Goal: Transaction & Acquisition: Purchase product/service

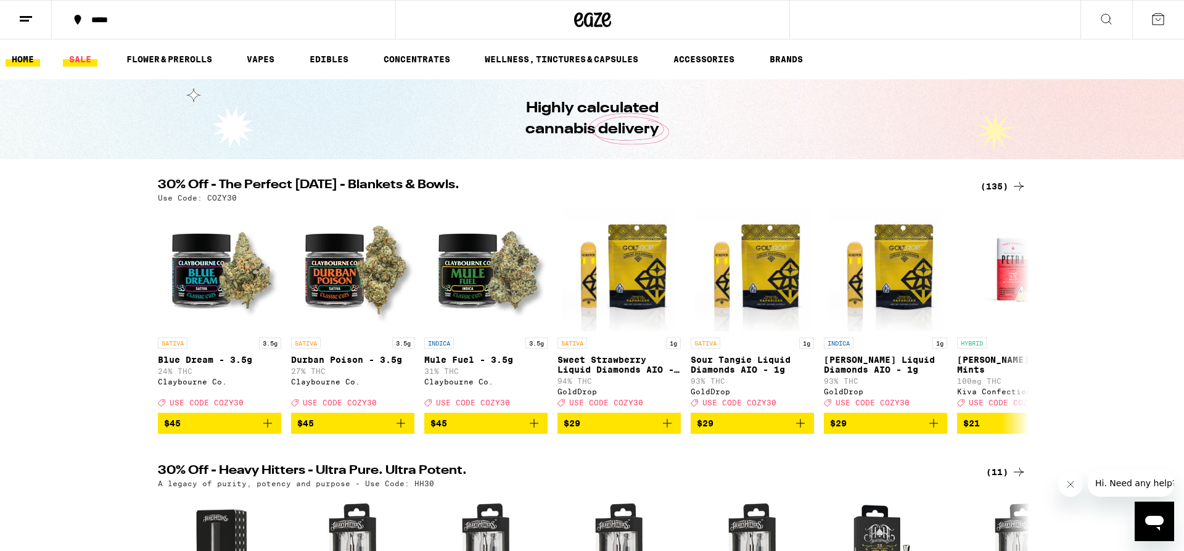
click at [91, 54] on link "SALE" at bounding box center [80, 59] width 35 height 15
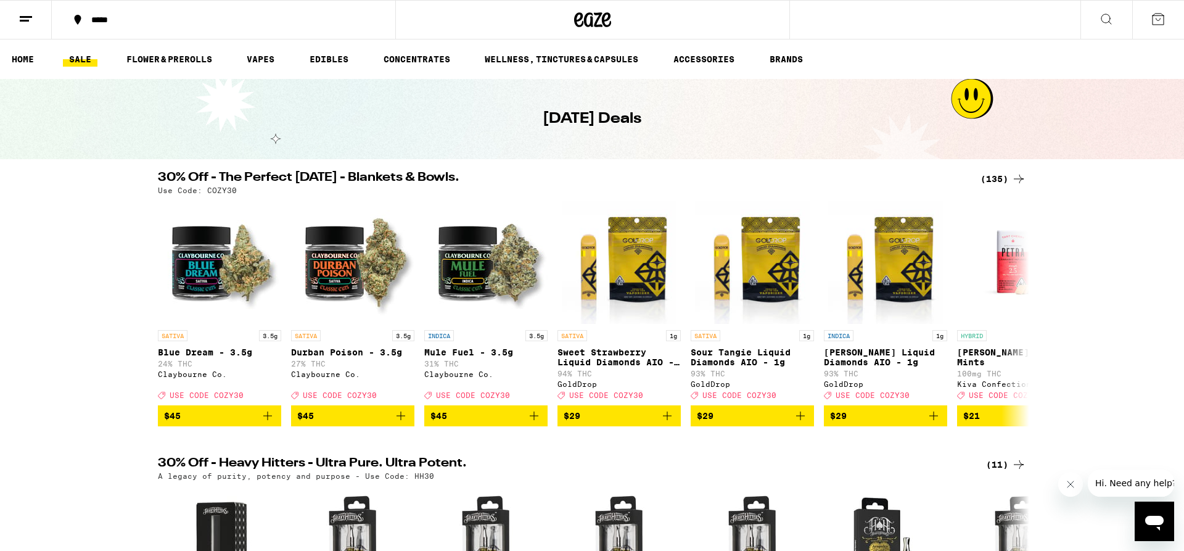
click at [1086, 131] on div "[DATE] Deals" at bounding box center [592, 119] width 1184 height 80
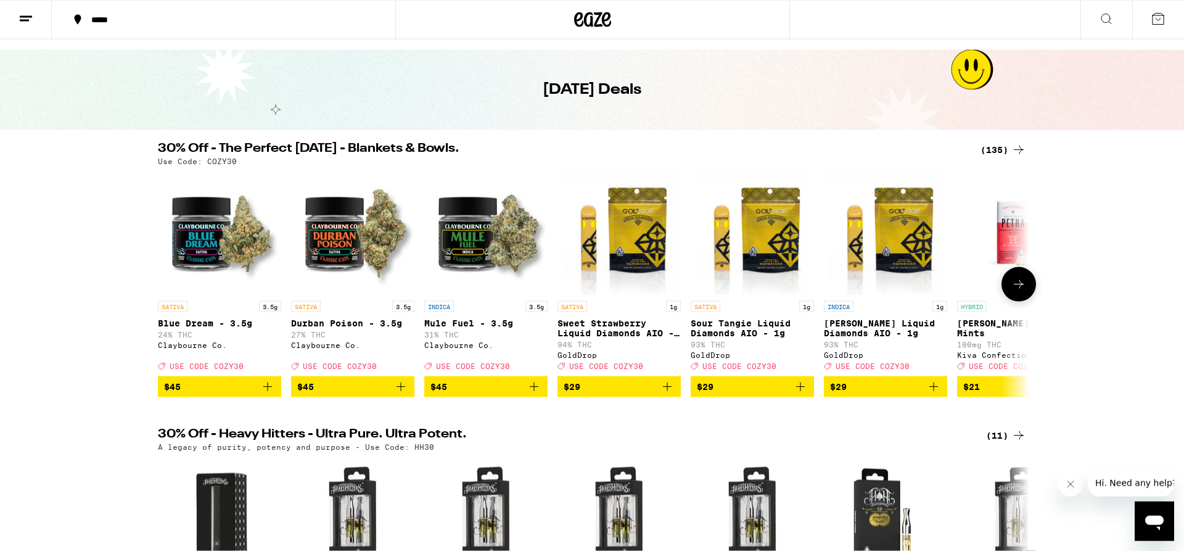
scroll to position [63, 0]
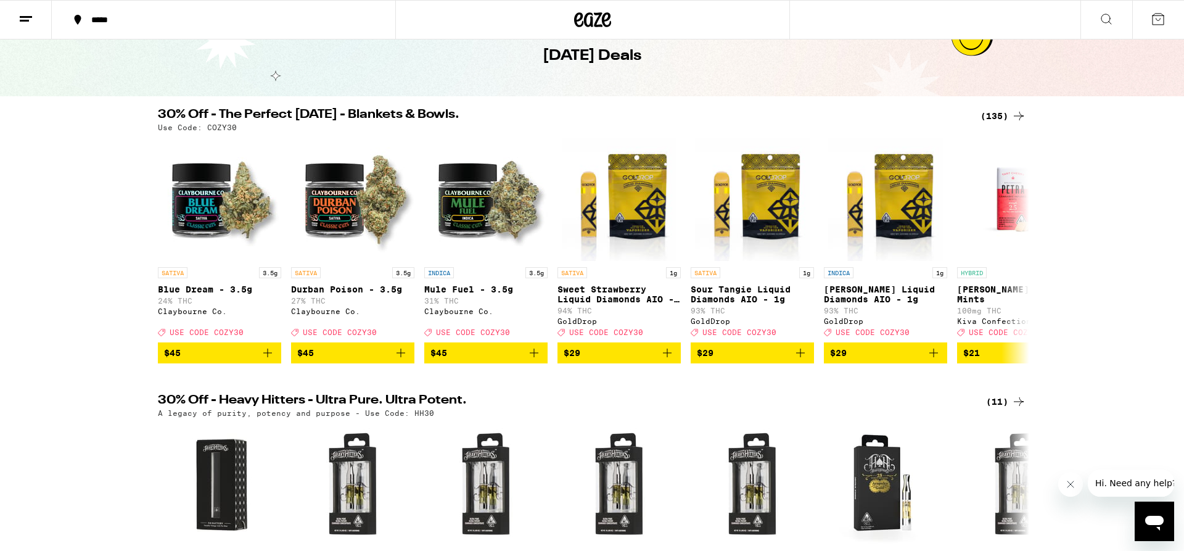
click at [1015, 120] on icon at bounding box center [1019, 116] width 15 height 15
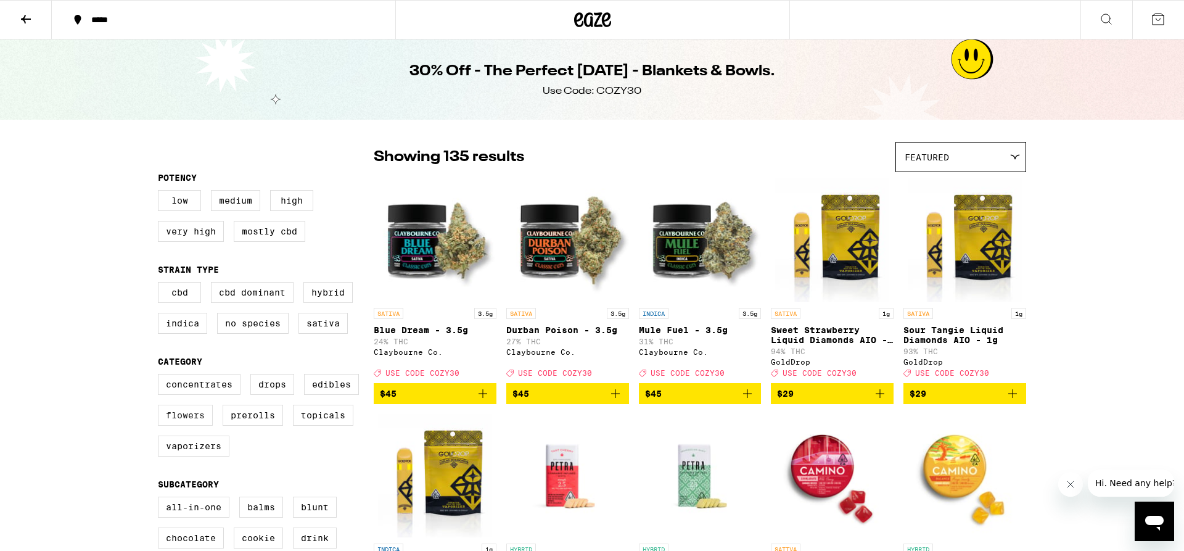
click at [204, 422] on label "Flowers" at bounding box center [185, 415] width 55 height 21
click at [161, 376] on input "Flowers" at bounding box center [160, 376] width 1 height 1
checkbox input "true"
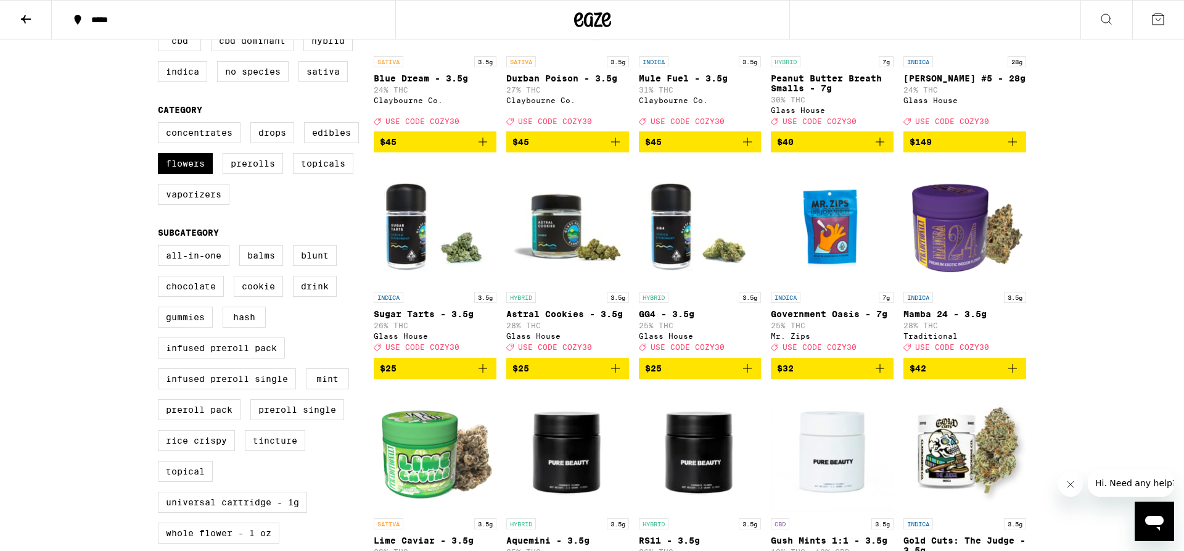
scroll to position [63, 0]
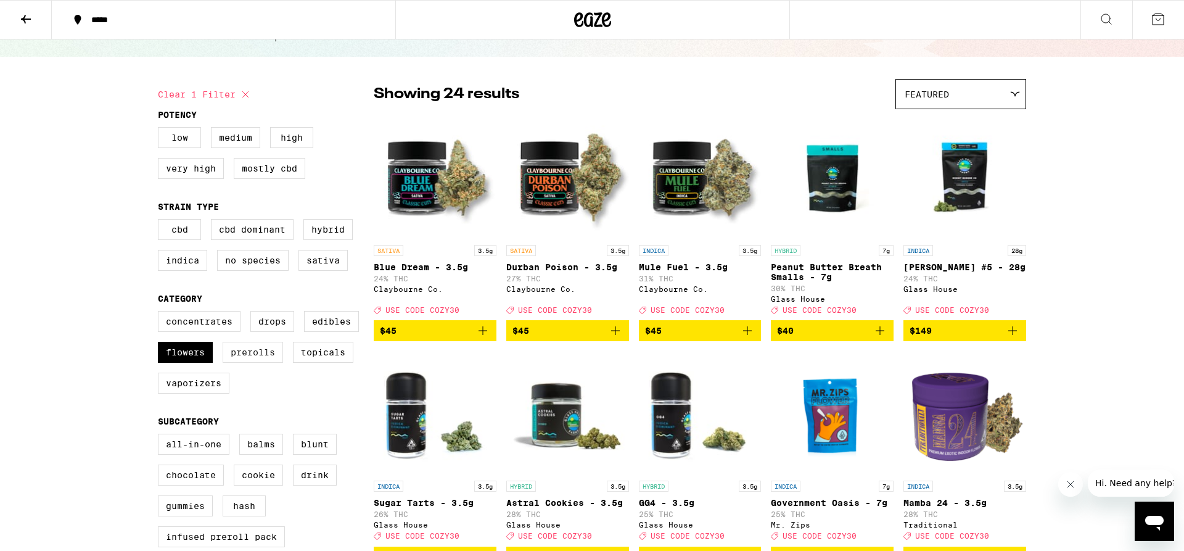
click at [240, 361] on label "Prerolls" at bounding box center [253, 352] width 60 height 21
click at [161, 313] on input "Prerolls" at bounding box center [160, 313] width 1 height 1
checkbox input "true"
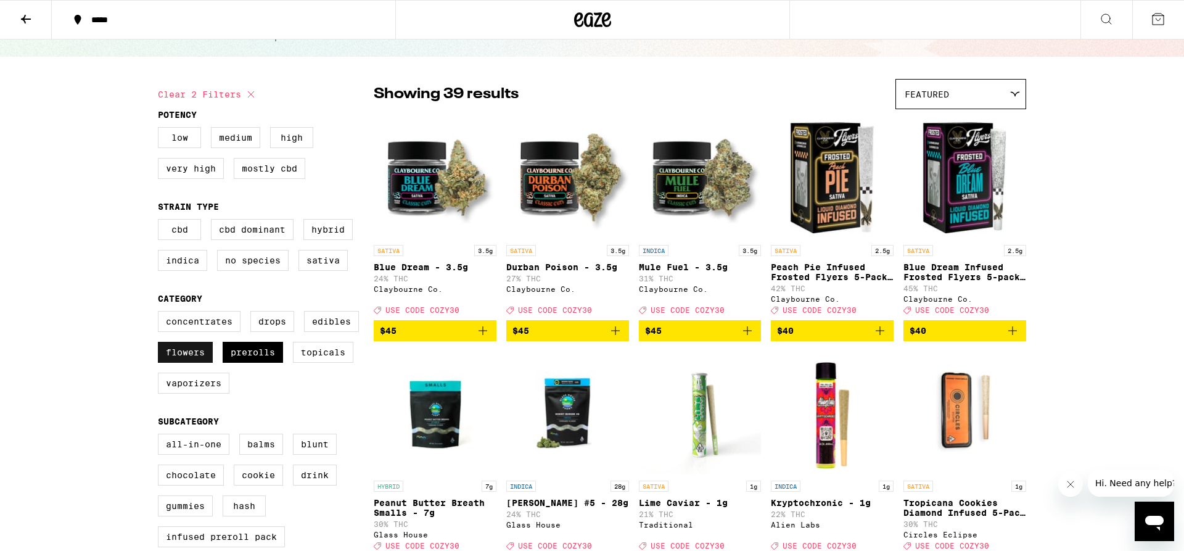
click at [196, 363] on label "Flowers" at bounding box center [185, 352] width 55 height 21
click at [161, 313] on input "Flowers" at bounding box center [160, 313] width 1 height 1
checkbox input "false"
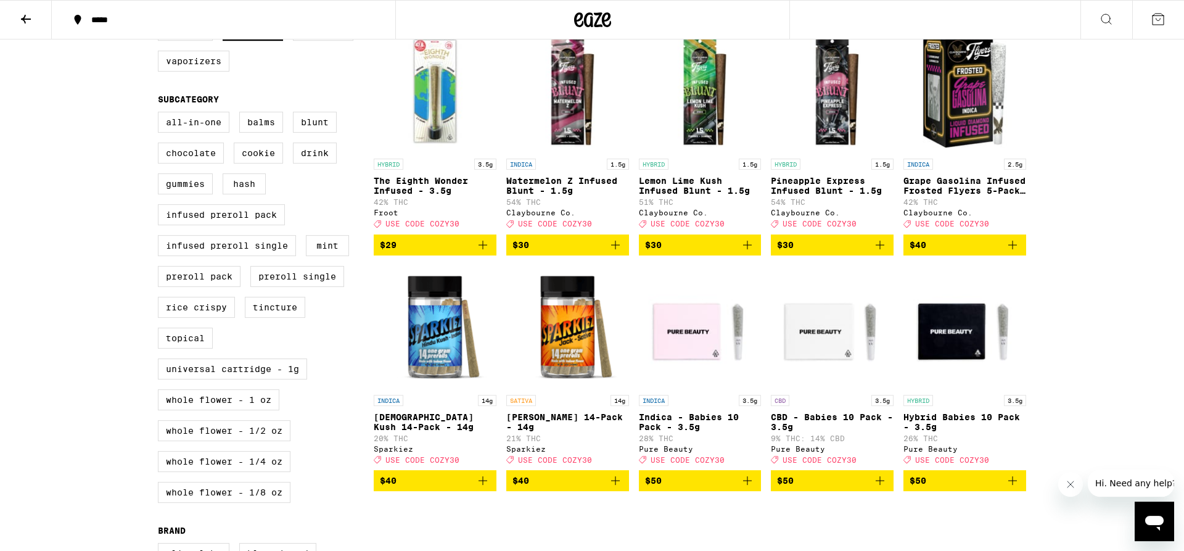
scroll to position [503, 0]
